Goal: Information Seeking & Learning: Learn about a topic

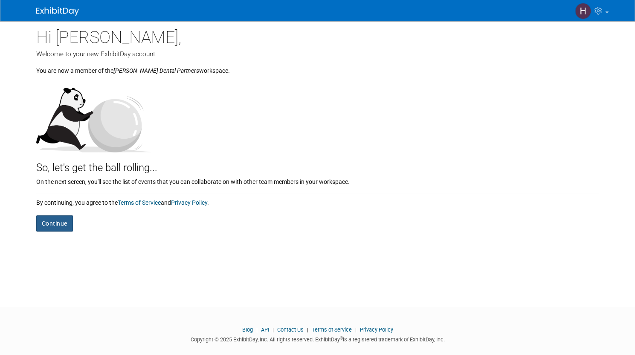
click at [47, 227] on button "Continue" at bounding box center [54, 224] width 37 height 16
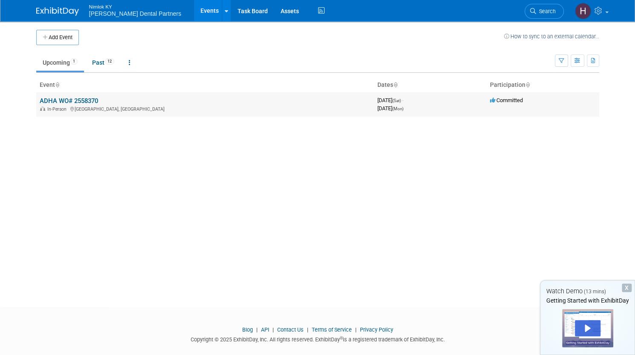
click at [80, 99] on link "ADHA WO# 2558370" at bounding box center [69, 101] width 58 height 8
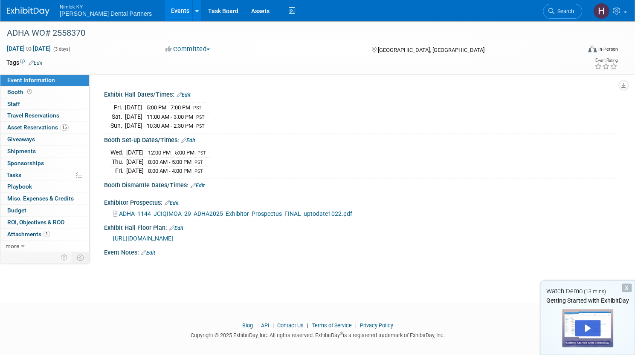
scroll to position [107, 0]
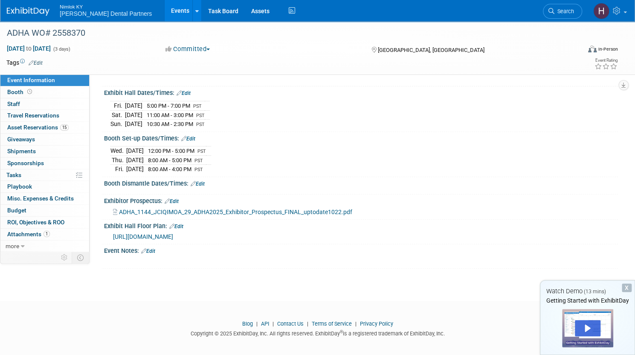
click at [280, 209] on span "ADHA_1144_JCIQIMOA_29_ADHA2025_Exhibitor_Prospectus_FINAL_uptodate1022.pdf" at bounding box center [235, 212] width 233 height 7
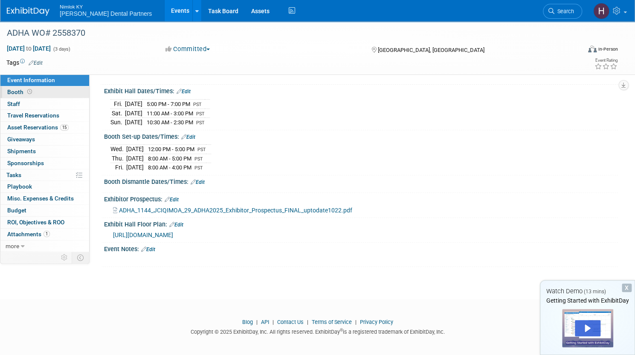
click at [80, 95] on link "Booth" at bounding box center [44, 93] width 89 height 12
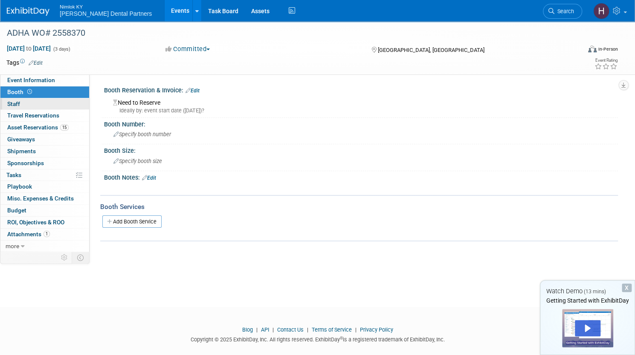
click at [20, 103] on span "Staff 0" at bounding box center [13, 104] width 13 height 7
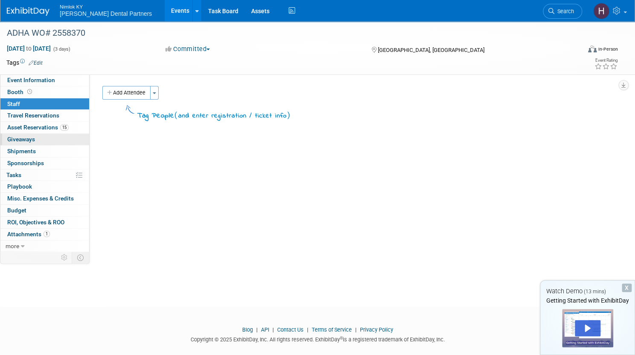
click at [35, 139] on span "Giveaways 0" at bounding box center [21, 139] width 28 height 7
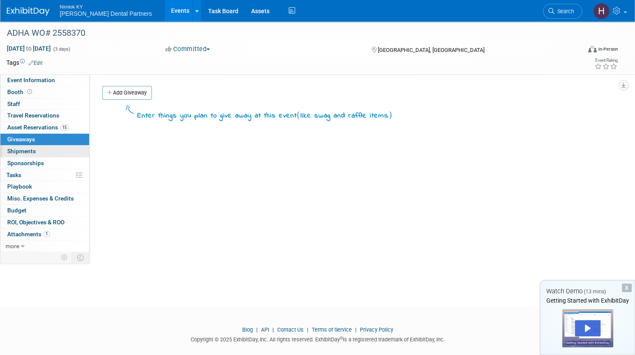
click at [36, 150] on span "Shipments 0" at bounding box center [21, 151] width 29 height 7
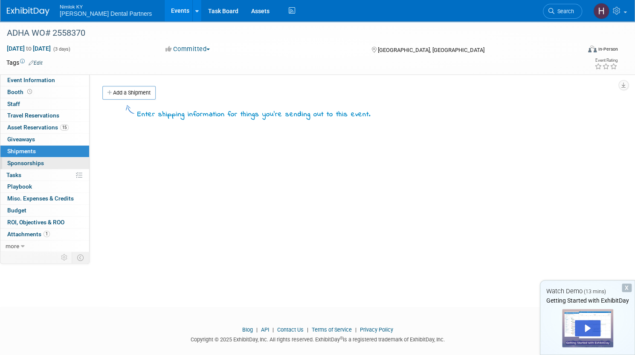
click at [44, 160] on span "Sponsorships 0" at bounding box center [25, 163] width 37 height 7
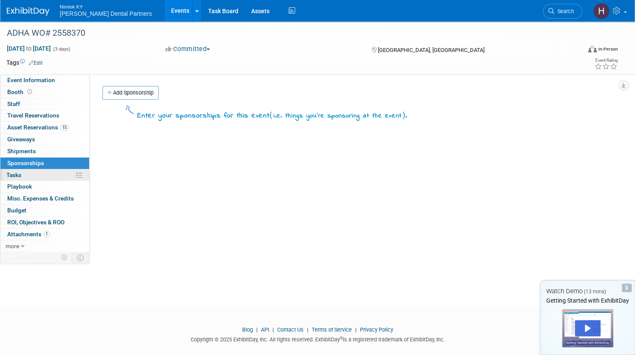
click at [21, 175] on span "Tasks 0%" at bounding box center [13, 175] width 15 height 7
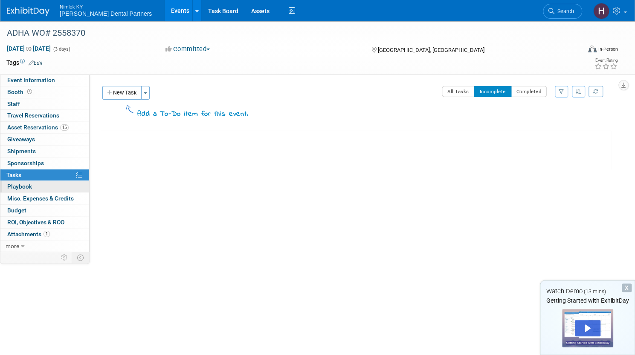
click at [32, 185] on span "Playbook 0" at bounding box center [19, 186] width 25 height 7
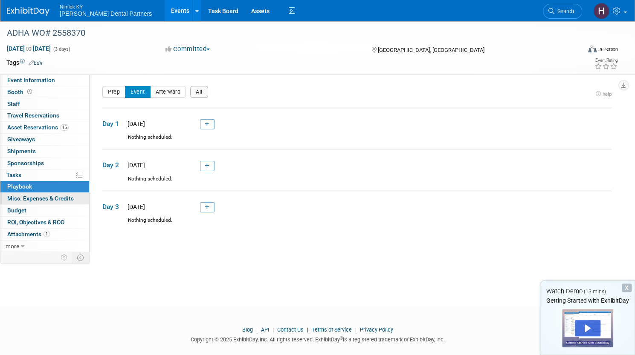
click at [62, 199] on span "Misc. Expenses & Credits 0" at bounding box center [40, 198] width 66 height 7
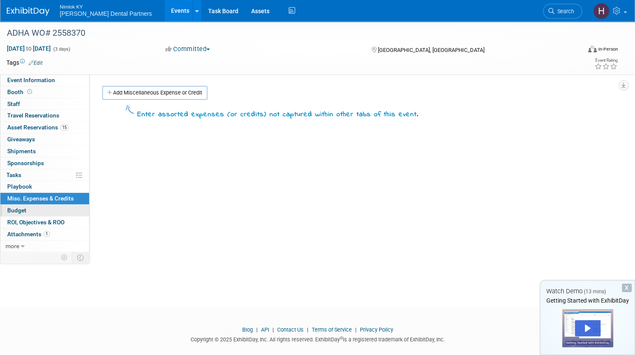
click at [26, 210] on span "Budget" at bounding box center [16, 210] width 19 height 7
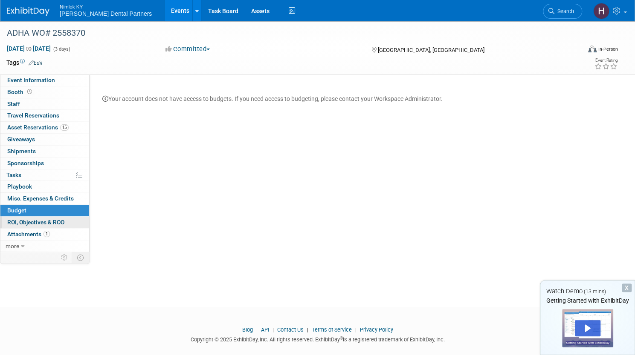
click at [56, 220] on span "ROI, Objectives & ROO 0" at bounding box center [35, 222] width 57 height 7
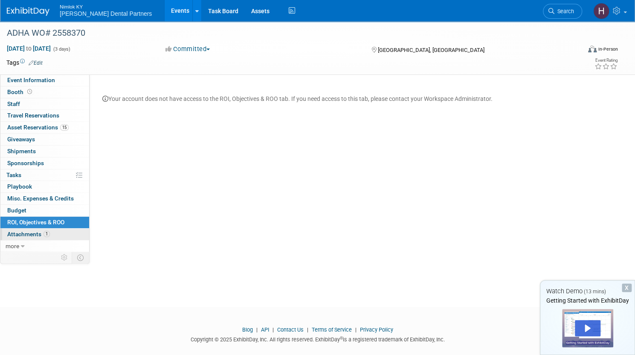
click at [54, 238] on link "1 Attachments 1" at bounding box center [44, 235] width 89 height 12
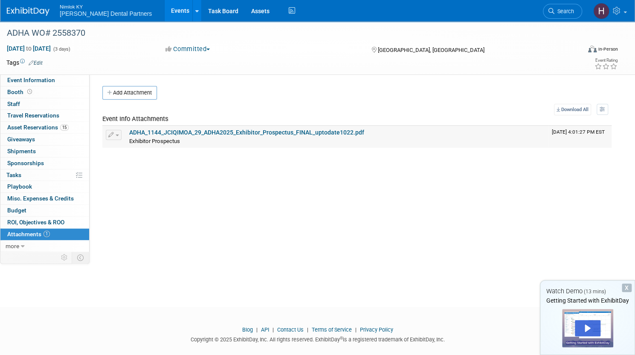
click at [251, 138] on div "Exhibitor Prospectus" at bounding box center [337, 141] width 416 height 9
click at [253, 131] on link "ADHA_1144_JCIQIMOA_29_ADHA2025_Exhibitor_Prospectus_FINAL_uptodate1022.pdf" at bounding box center [246, 132] width 235 height 7
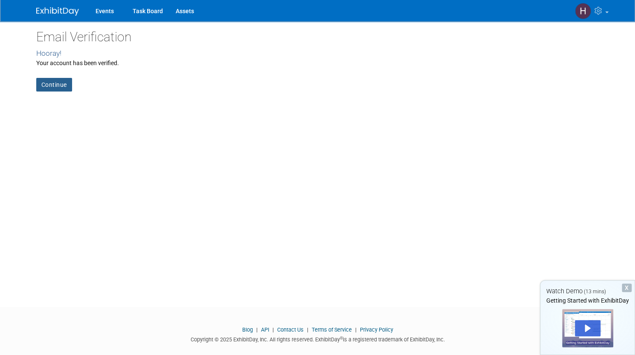
click at [48, 86] on link "Continue" at bounding box center [54, 85] width 36 height 14
